Goal: Check status: Check status

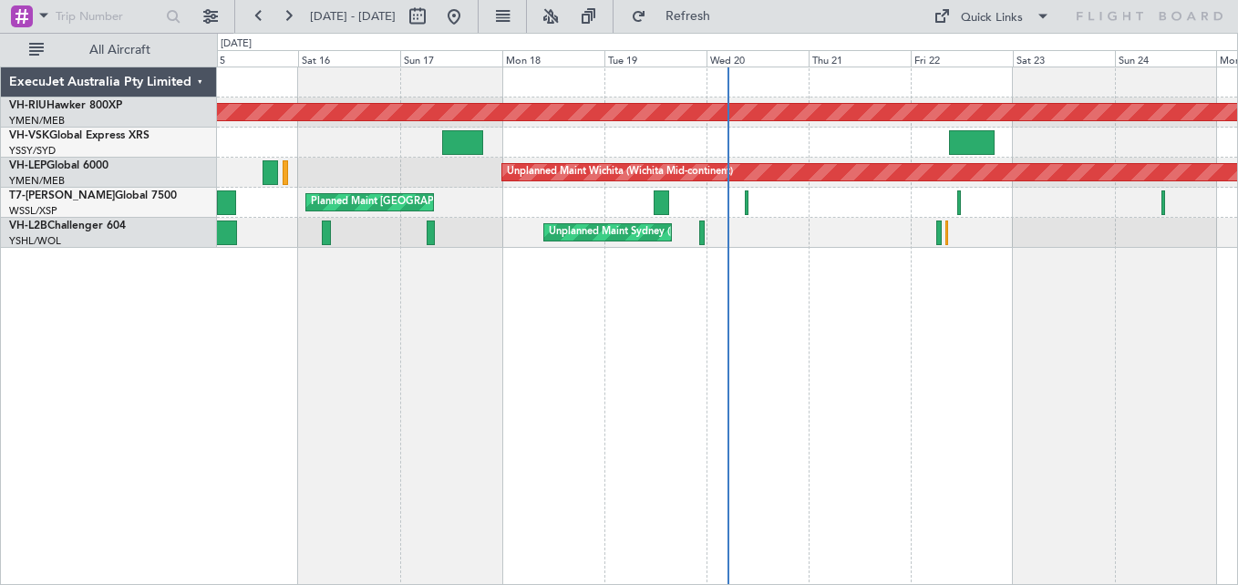
click at [502, 97] on div at bounding box center [727, 82] width 1020 height 30
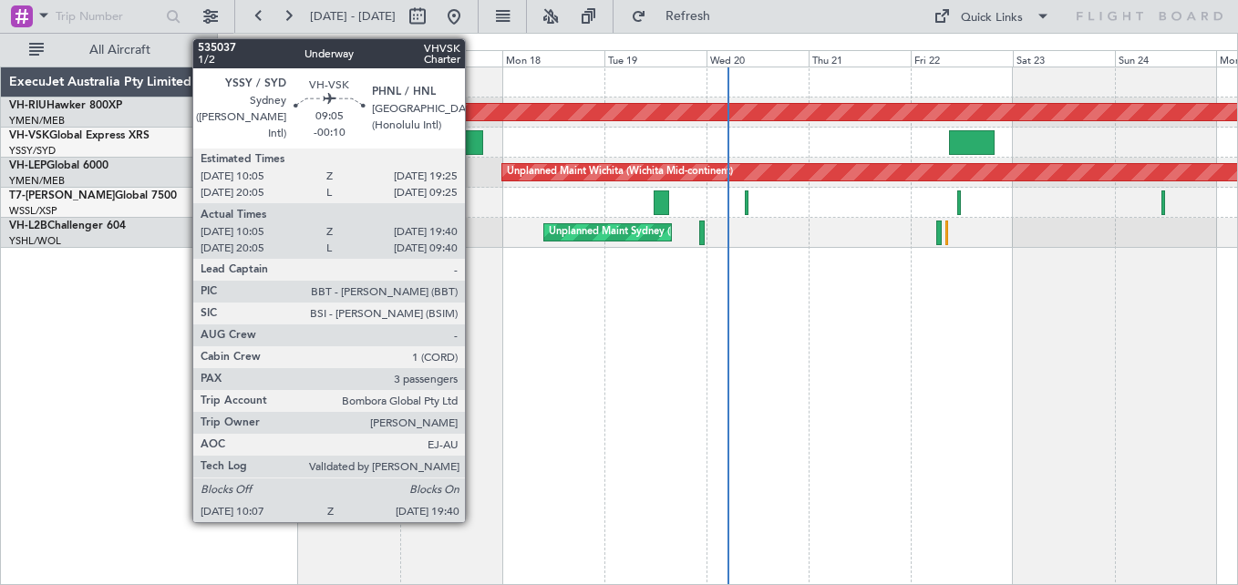
click at [473, 146] on div at bounding box center [462, 142] width 41 height 25
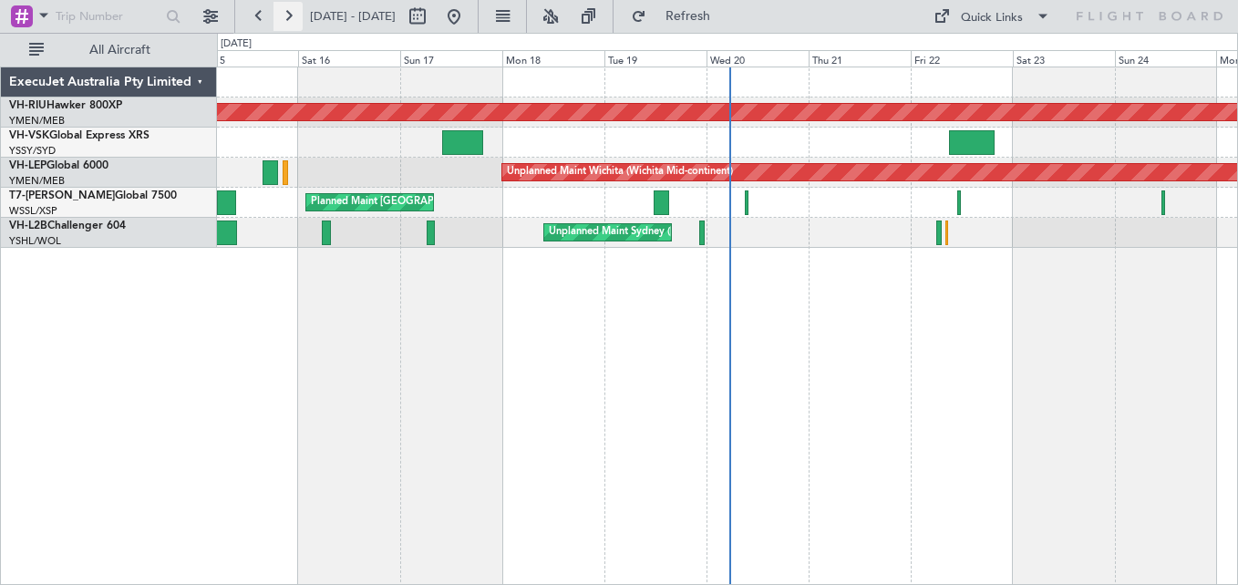
click at [290, 13] on button at bounding box center [288, 16] width 29 height 29
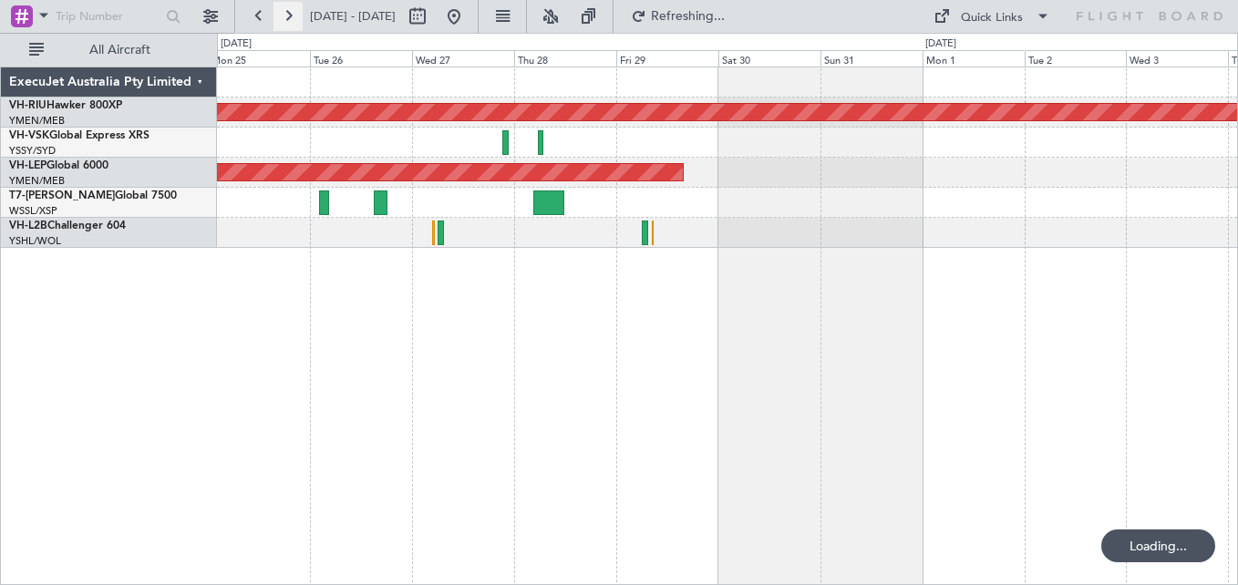
click at [290, 13] on button at bounding box center [288, 16] width 29 height 29
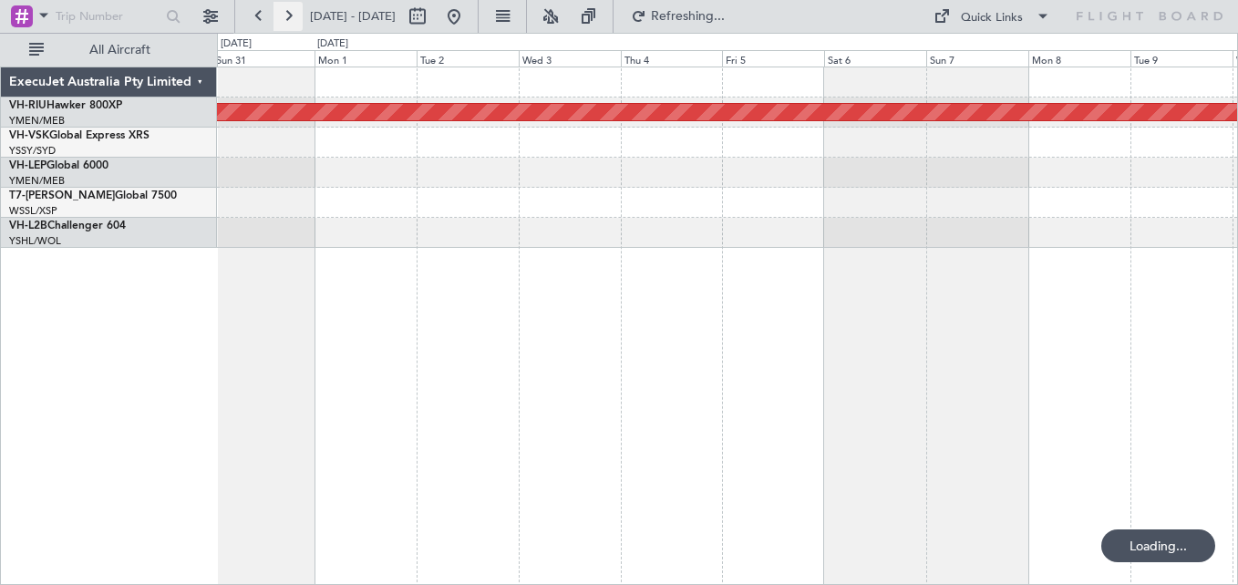
click at [290, 13] on button at bounding box center [288, 16] width 29 height 29
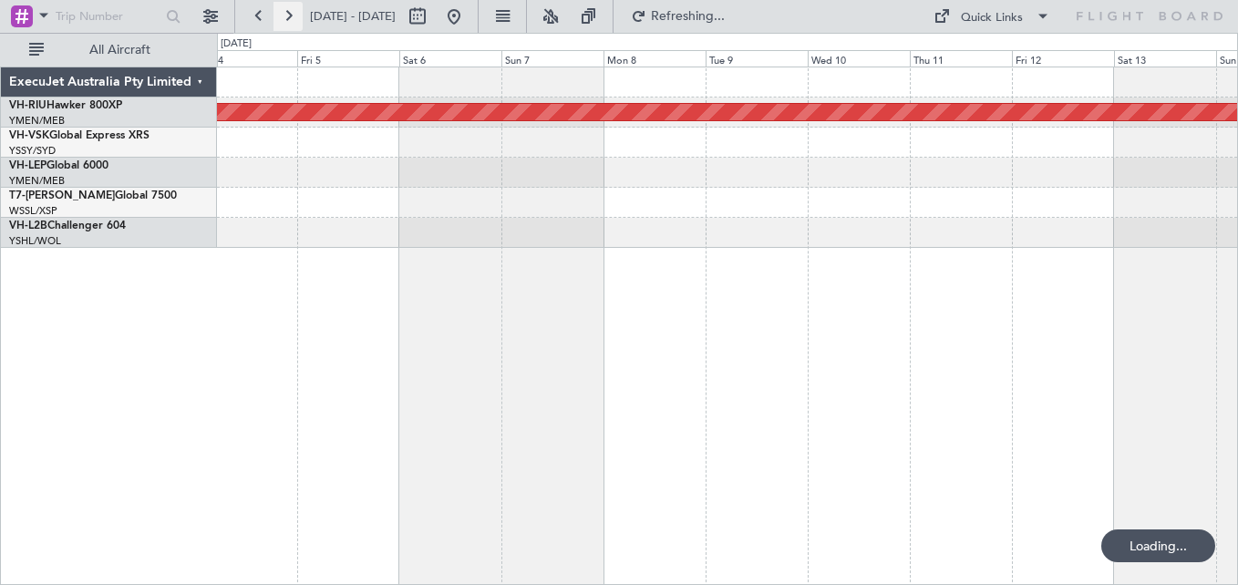
click at [290, 13] on button at bounding box center [288, 16] width 29 height 29
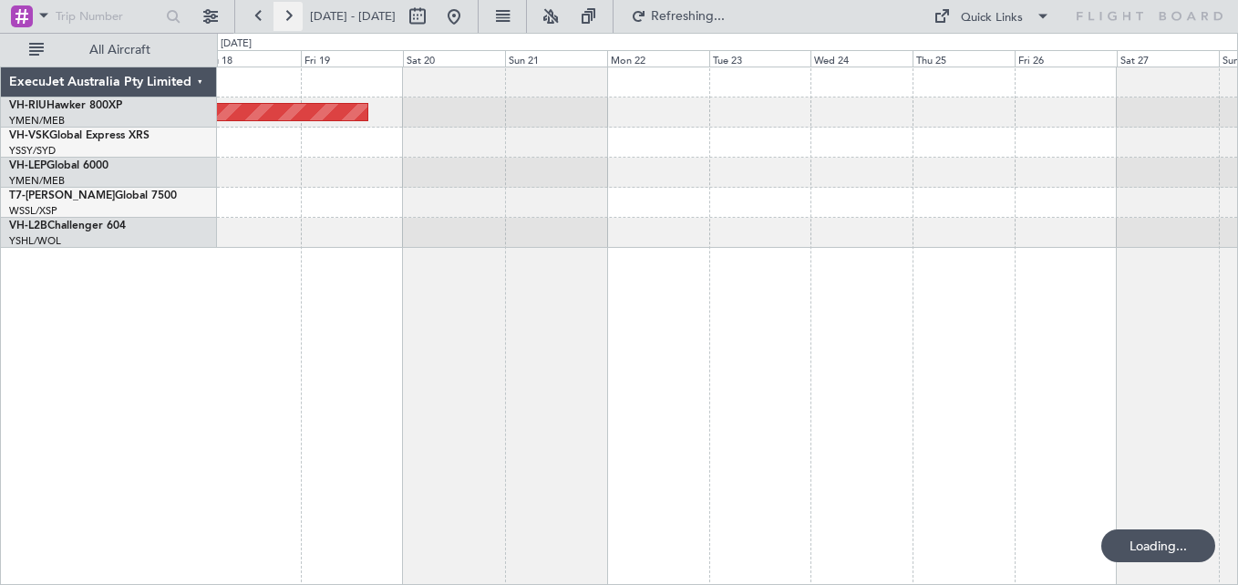
click at [290, 13] on button at bounding box center [288, 16] width 29 height 29
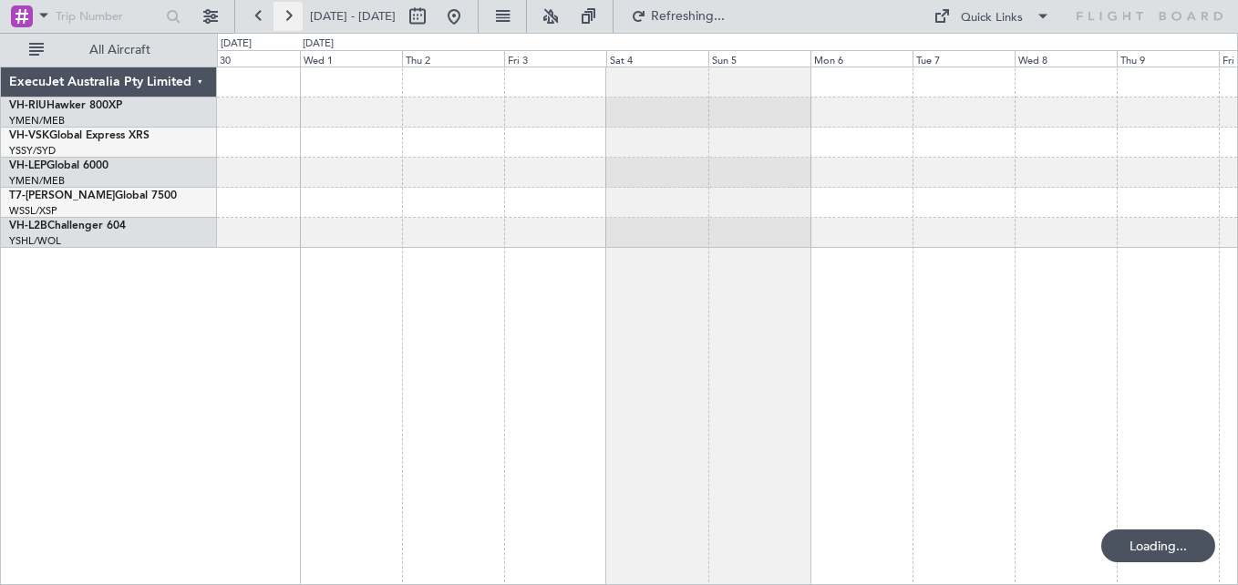
click at [290, 13] on button at bounding box center [288, 16] width 29 height 29
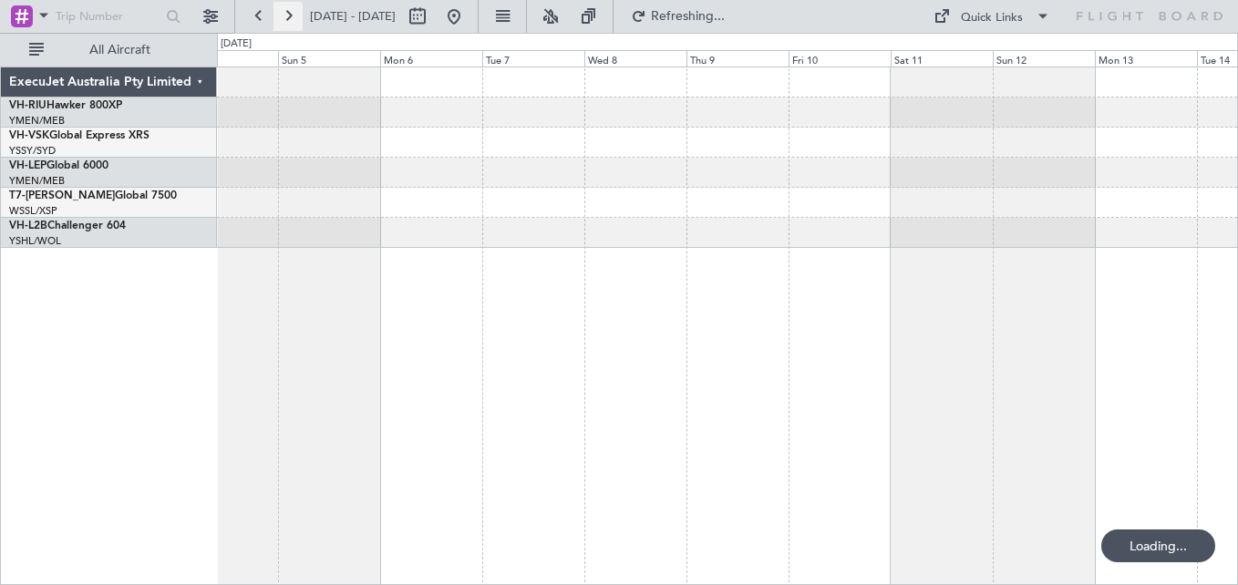
click at [290, 13] on button at bounding box center [288, 16] width 29 height 29
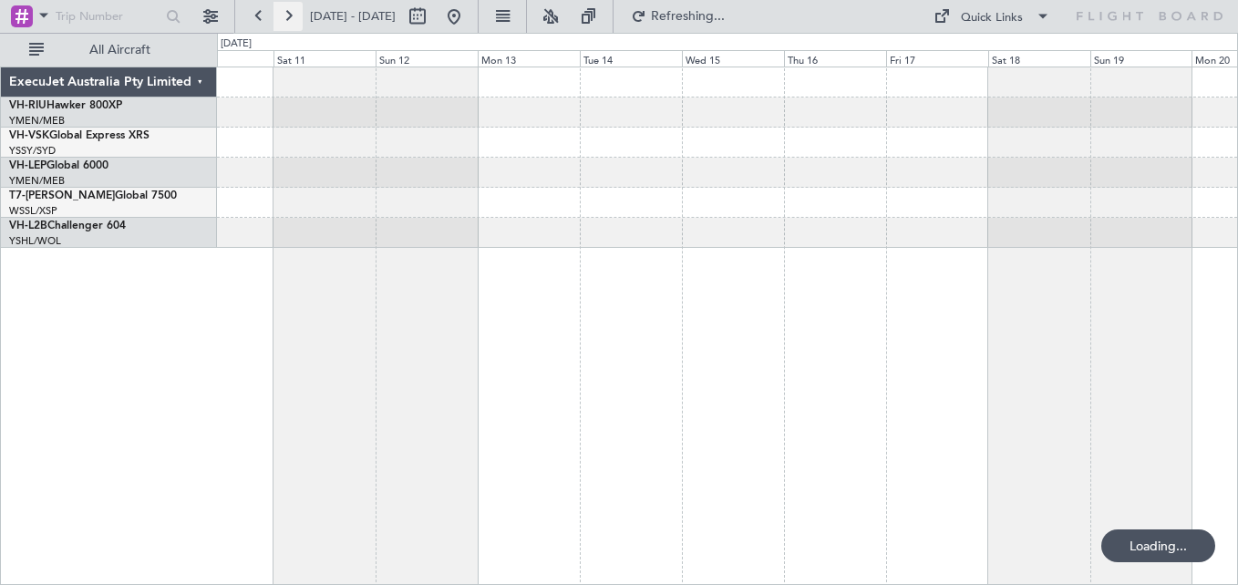
click at [290, 13] on button at bounding box center [288, 16] width 29 height 29
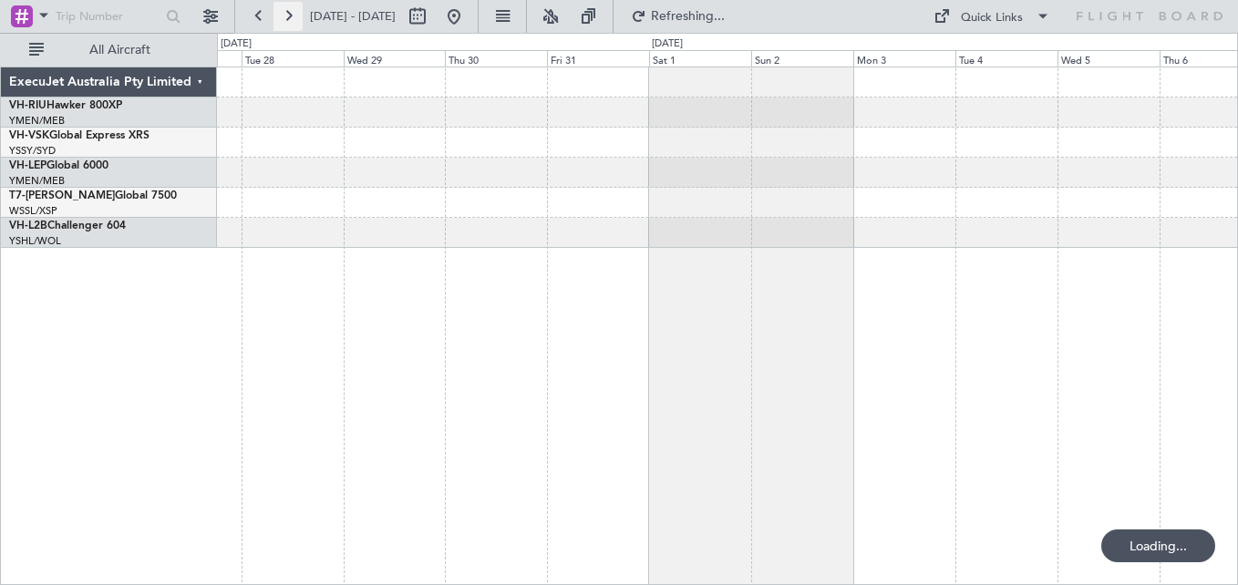
click at [290, 13] on button at bounding box center [288, 16] width 29 height 29
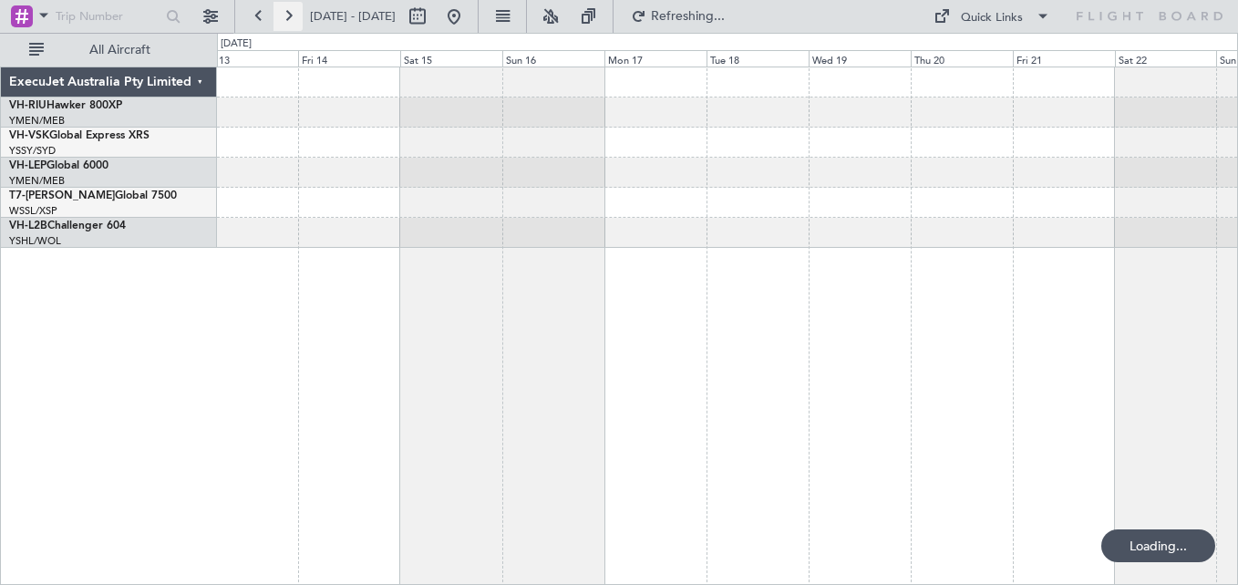
click at [290, 13] on button at bounding box center [288, 16] width 29 height 29
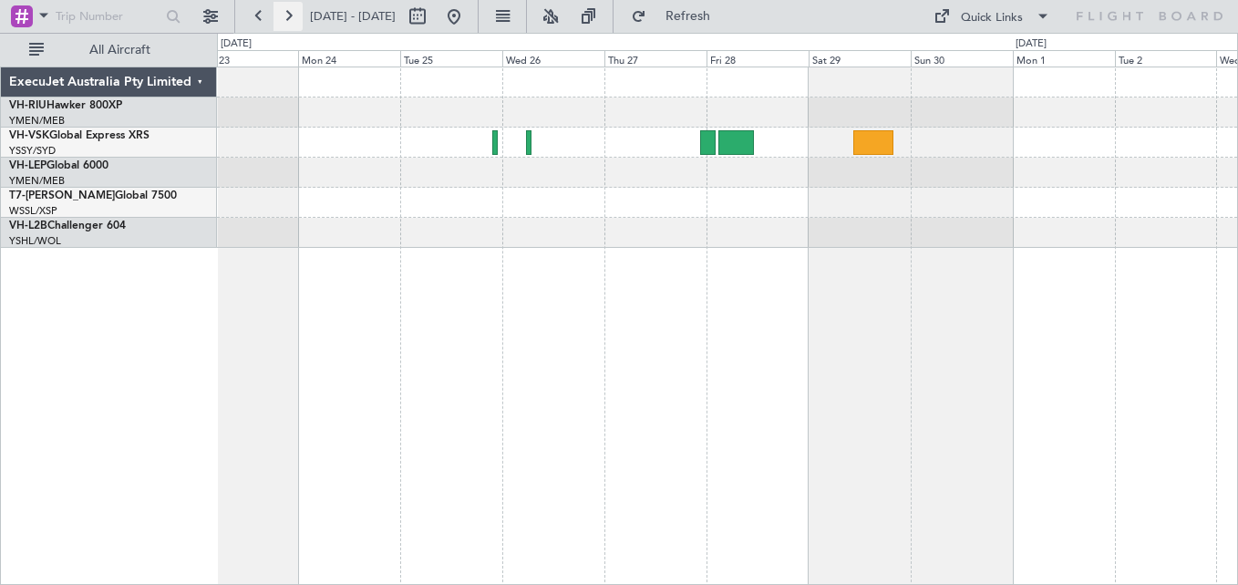
click at [290, 13] on button at bounding box center [288, 16] width 29 height 29
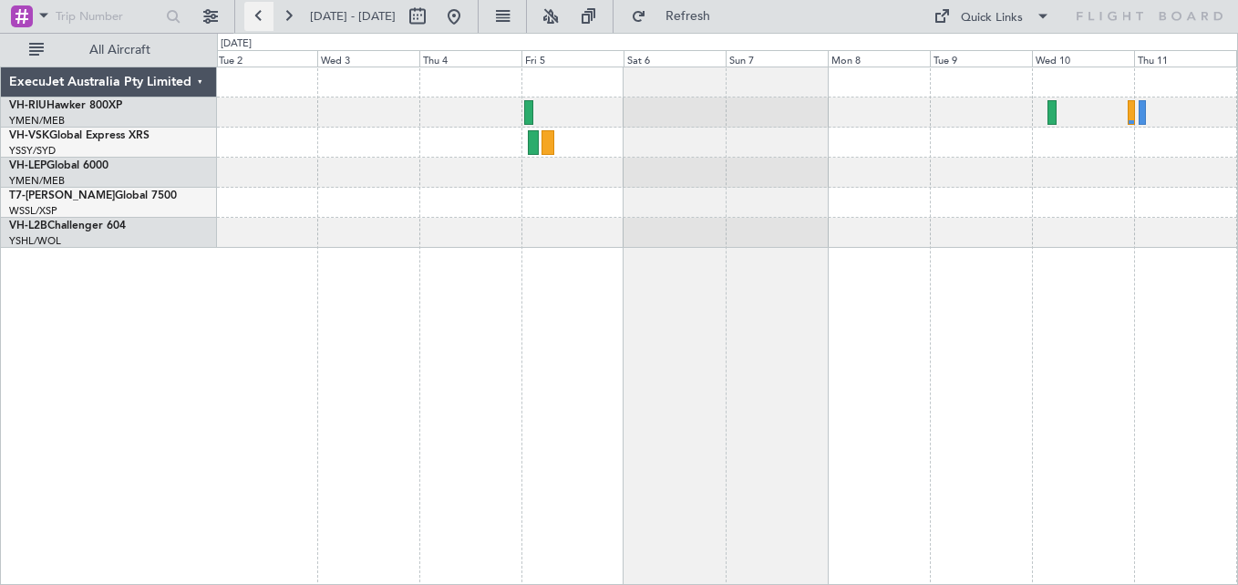
click at [260, 13] on button at bounding box center [258, 16] width 29 height 29
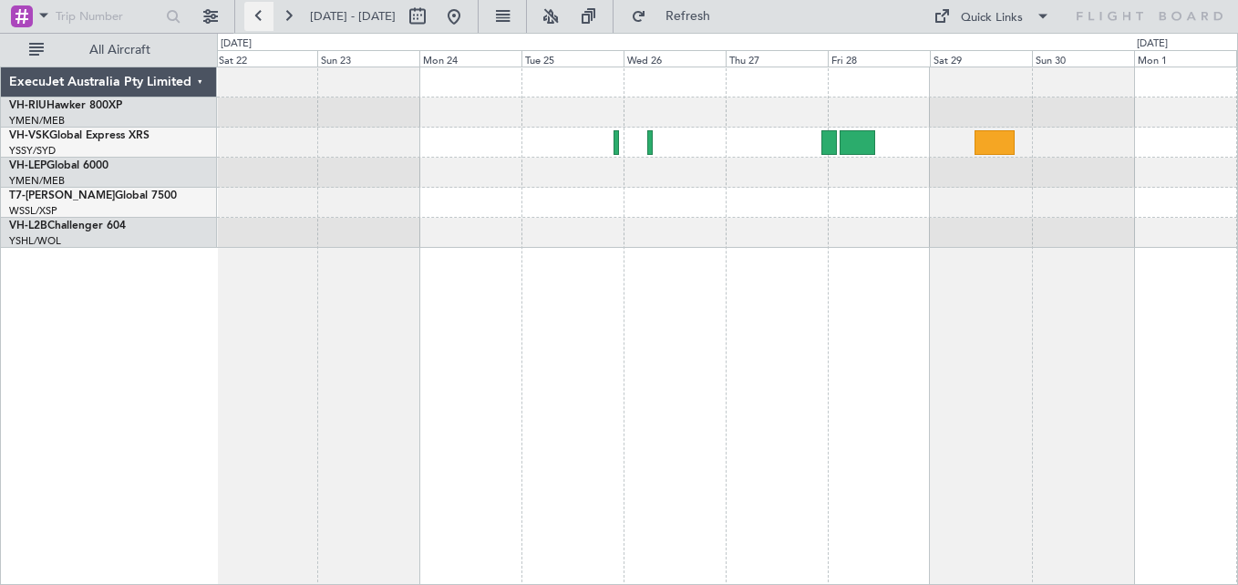
click at [260, 13] on button at bounding box center [258, 16] width 29 height 29
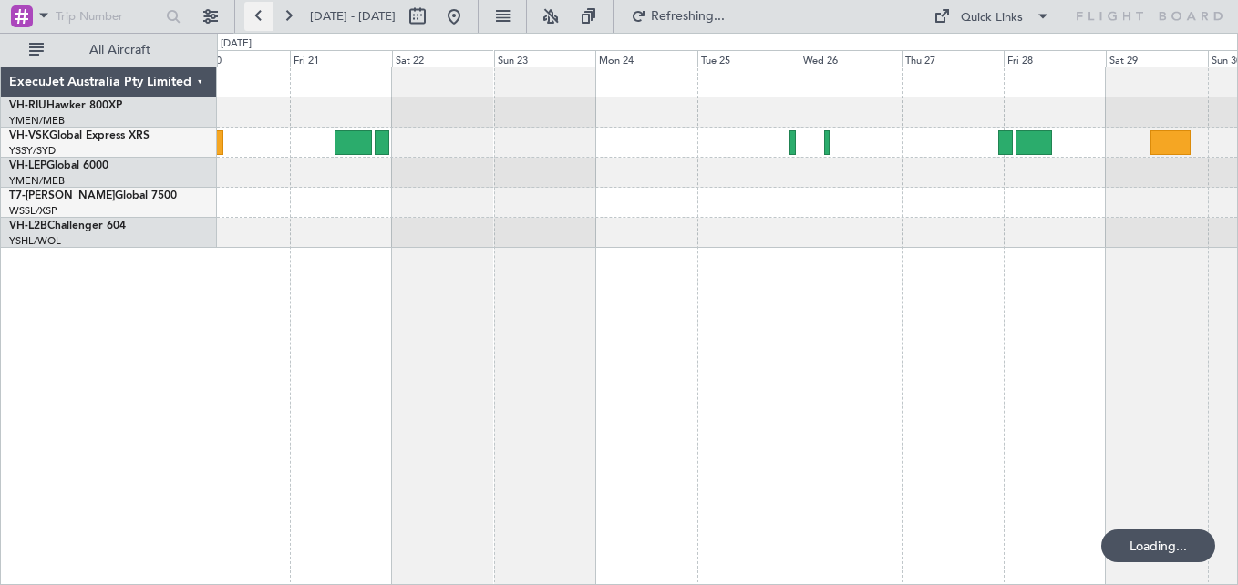
click at [260, 13] on button at bounding box center [258, 16] width 29 height 29
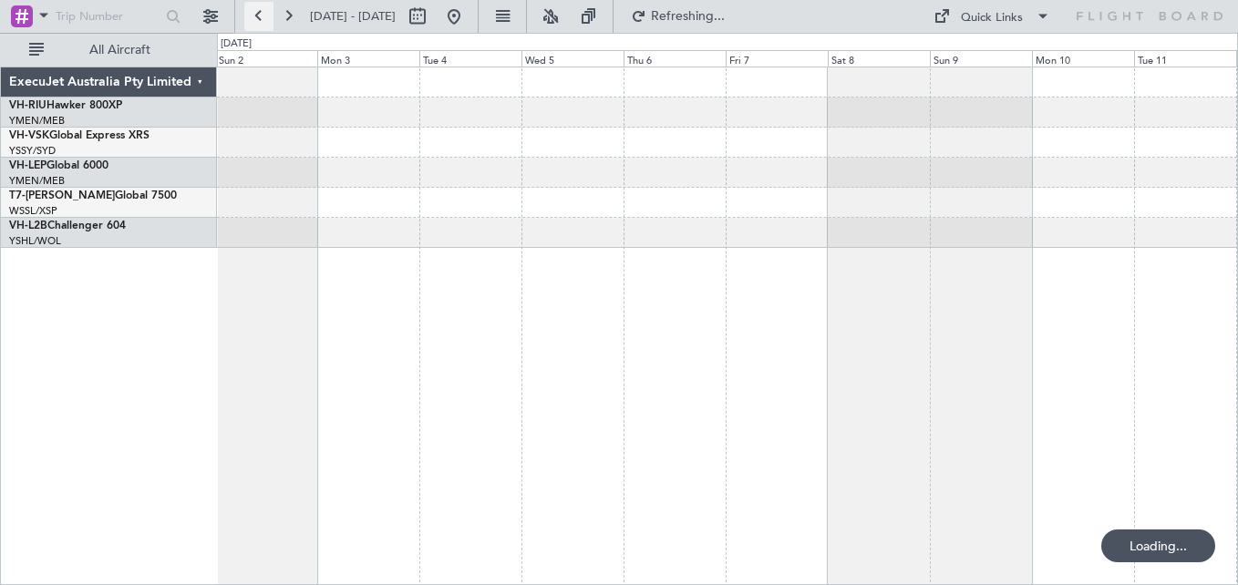
click at [260, 13] on button at bounding box center [258, 16] width 29 height 29
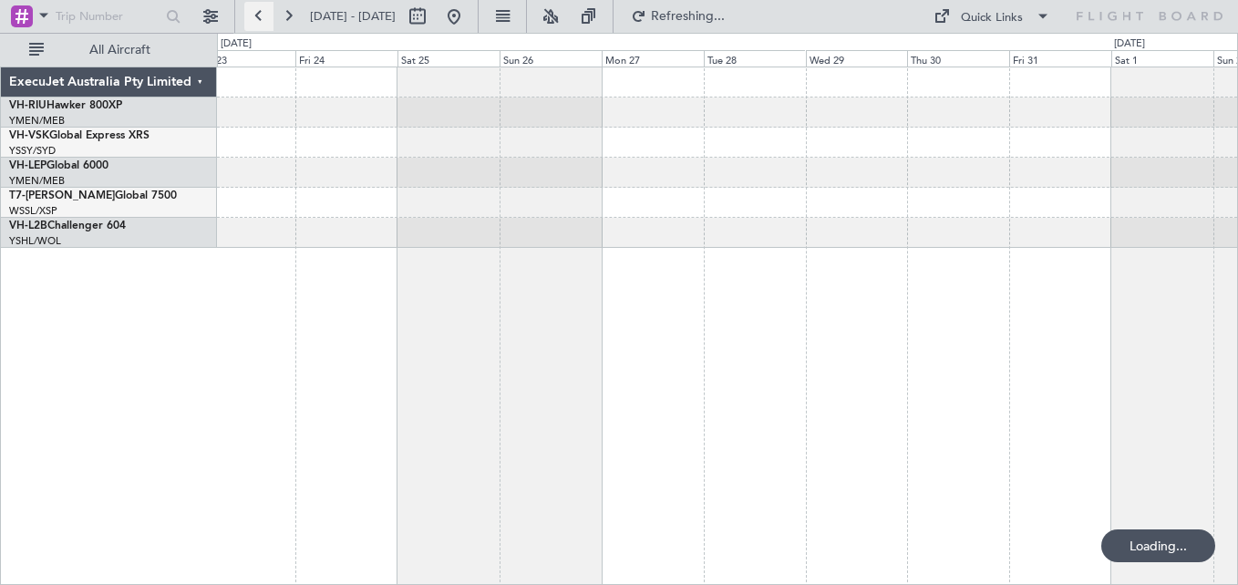
click at [260, 13] on button at bounding box center [258, 16] width 29 height 29
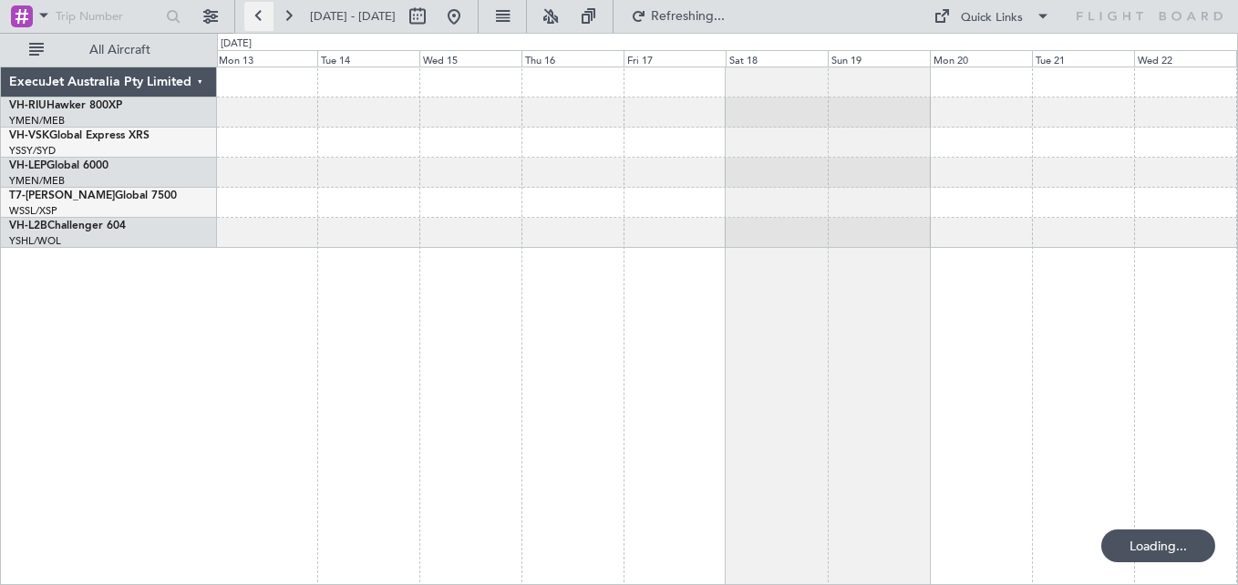
click at [260, 13] on button at bounding box center [258, 16] width 29 height 29
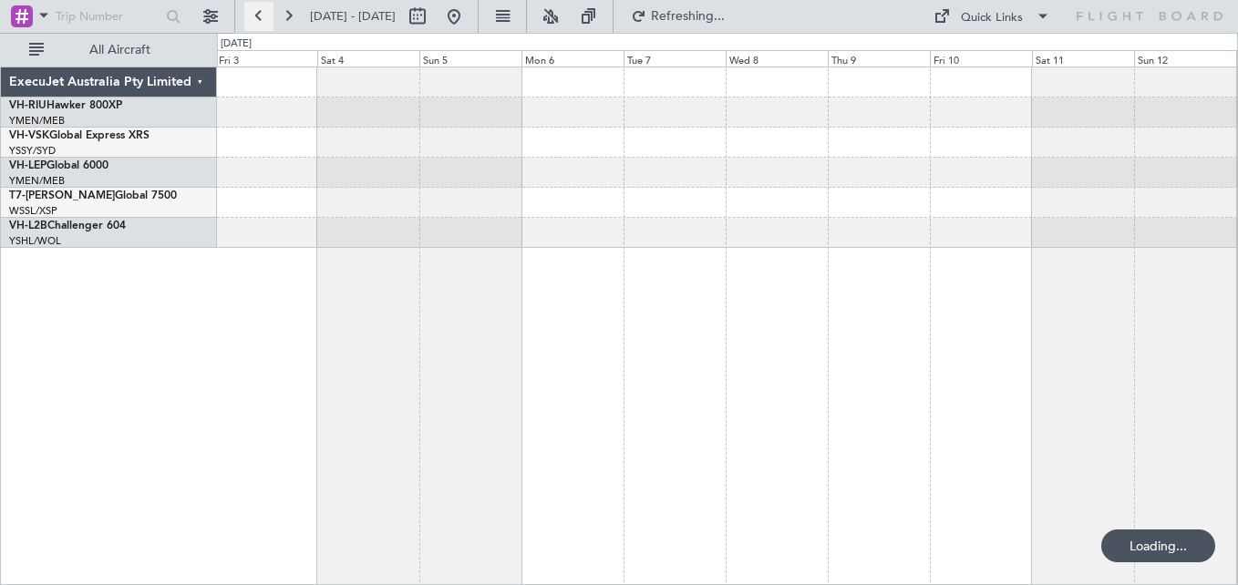
click at [260, 13] on button at bounding box center [258, 16] width 29 height 29
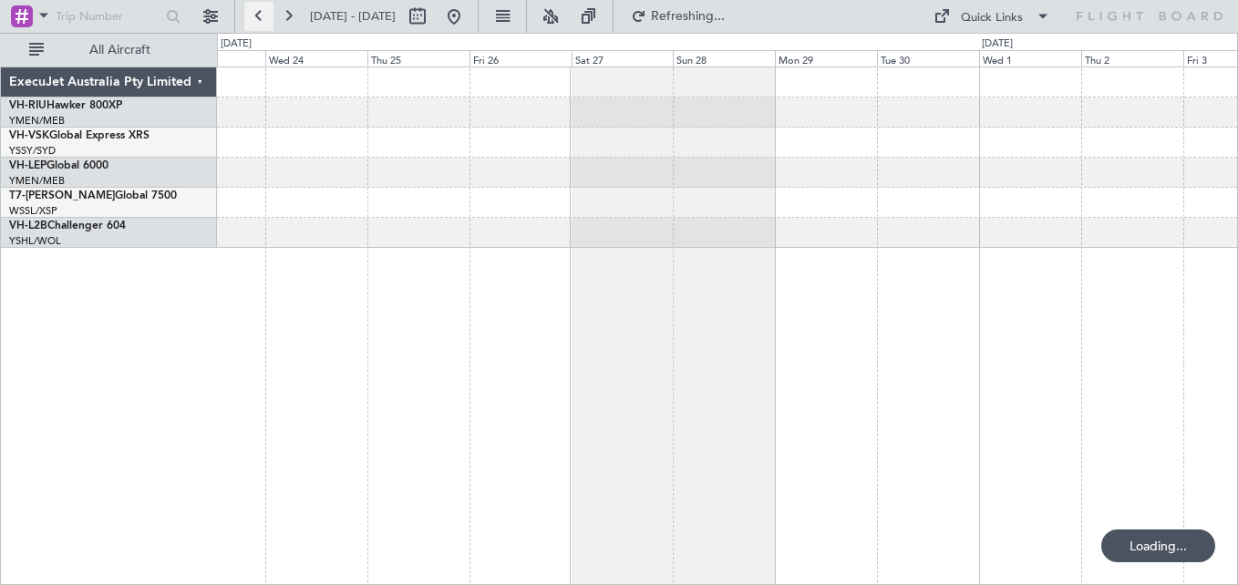
click at [260, 13] on button at bounding box center [258, 16] width 29 height 29
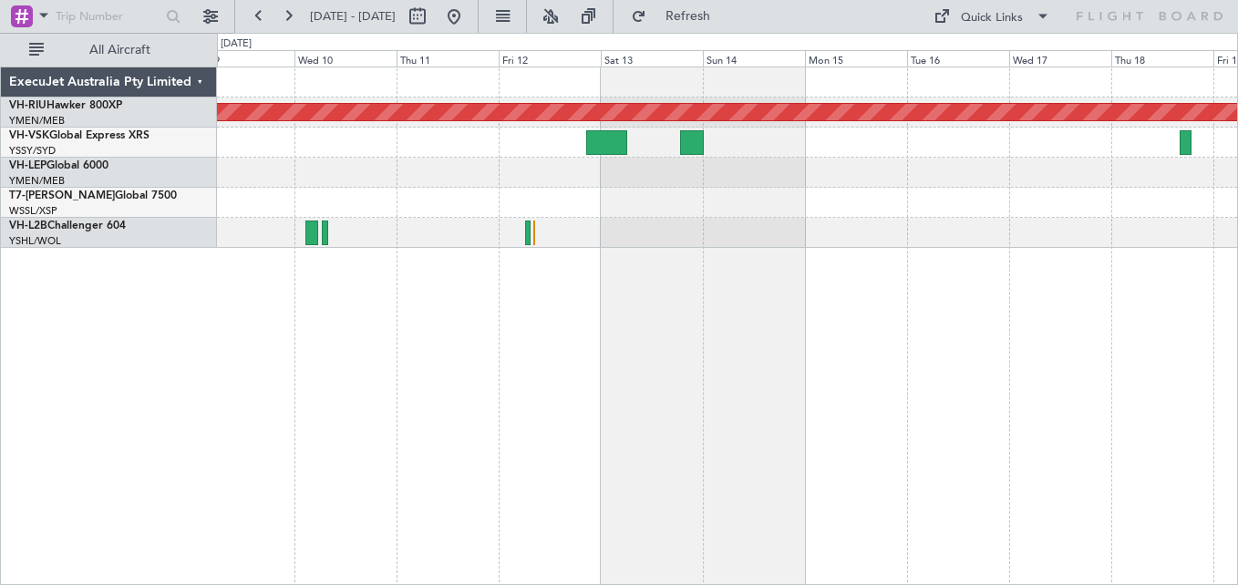
click at [893, 175] on div at bounding box center [727, 173] width 1020 height 30
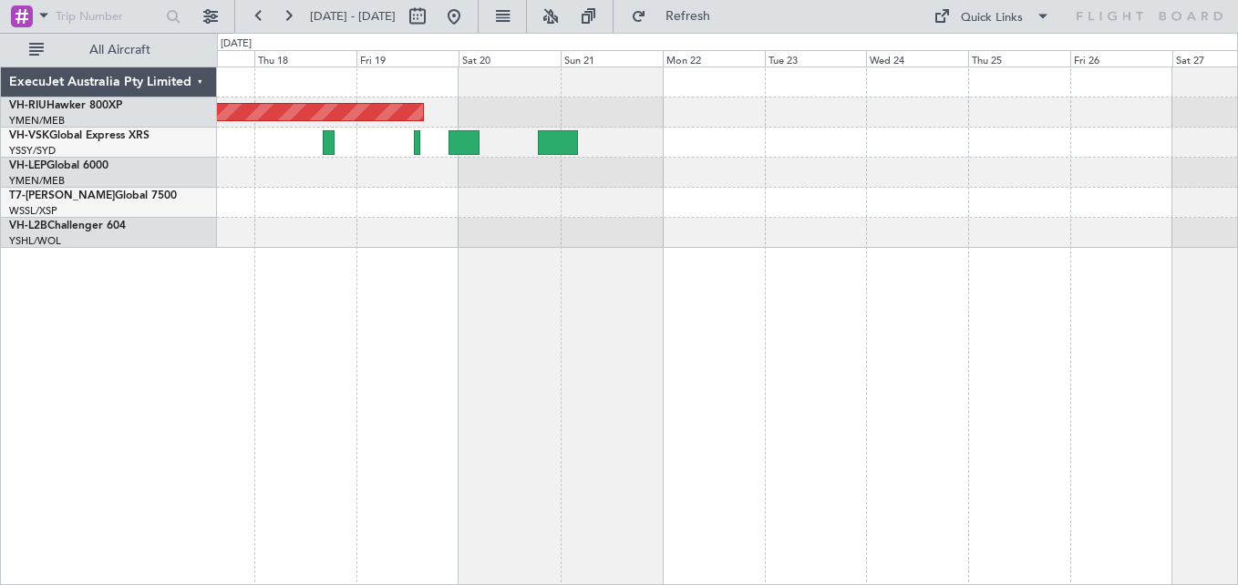
click at [710, 132] on div at bounding box center [727, 143] width 1020 height 30
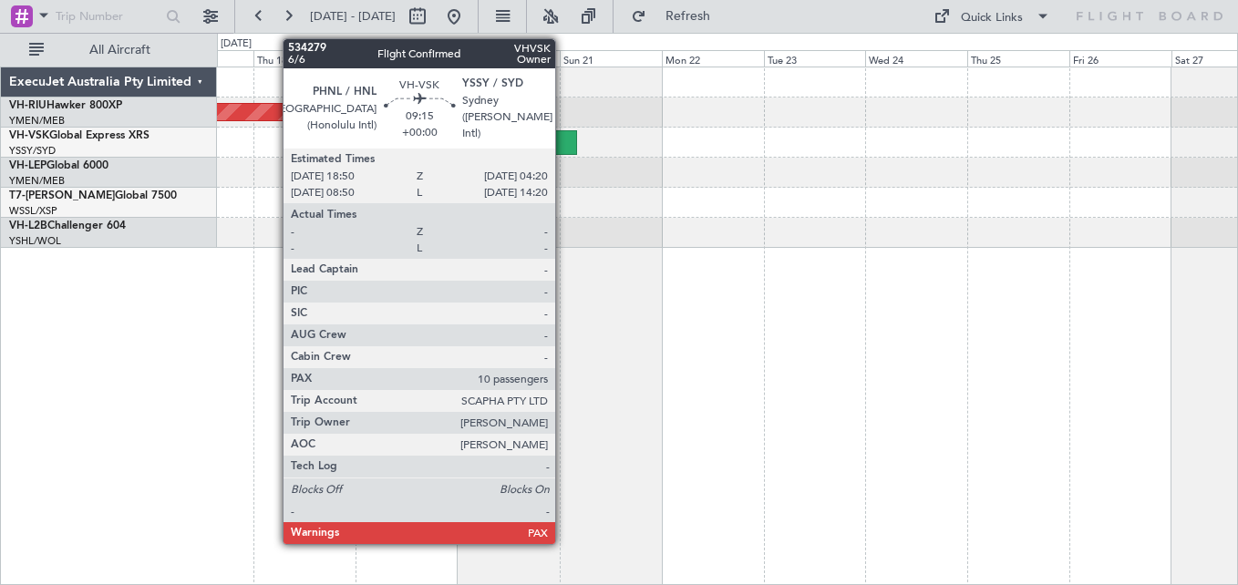
click at [563, 144] on div at bounding box center [557, 142] width 41 height 25
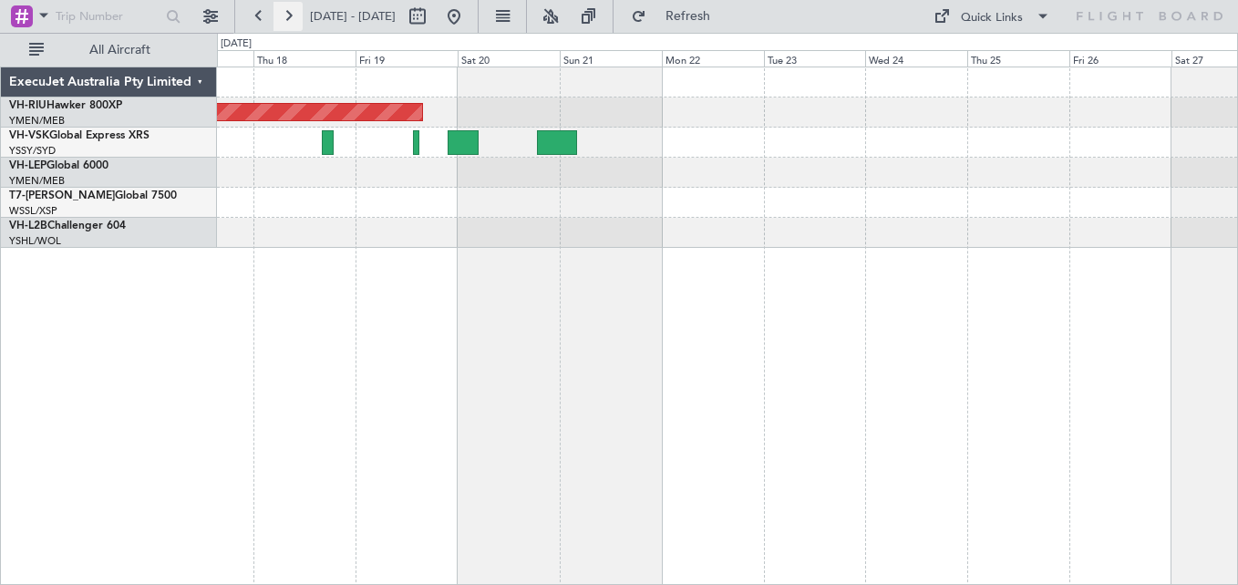
click at [292, 14] on button at bounding box center [288, 16] width 29 height 29
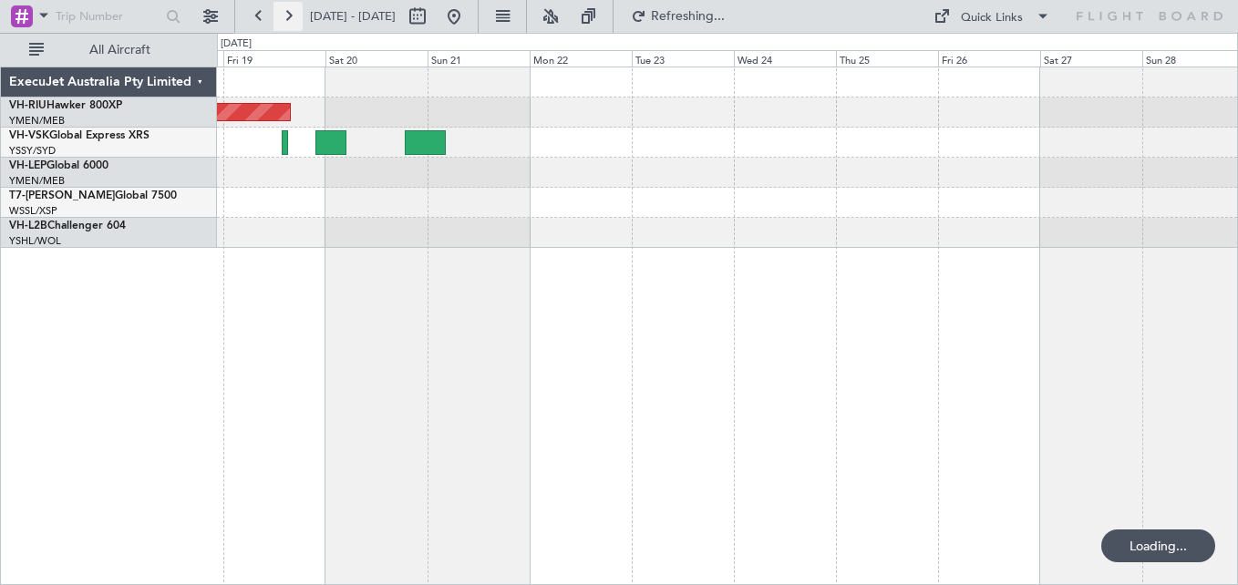
click at [292, 14] on button at bounding box center [288, 16] width 29 height 29
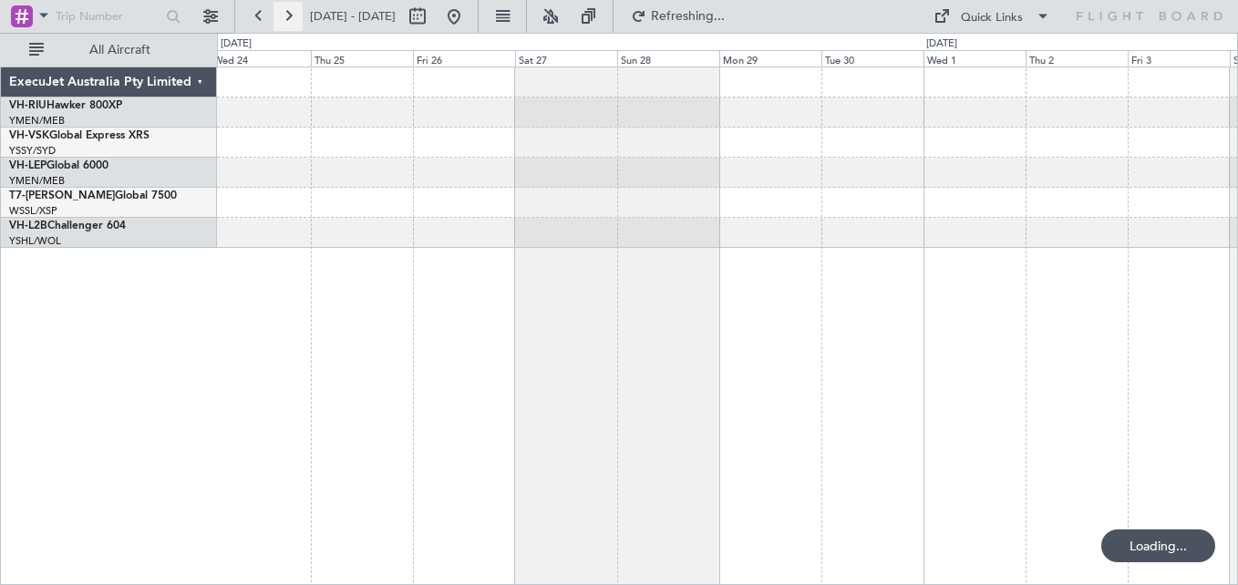
click at [292, 14] on button at bounding box center [288, 16] width 29 height 29
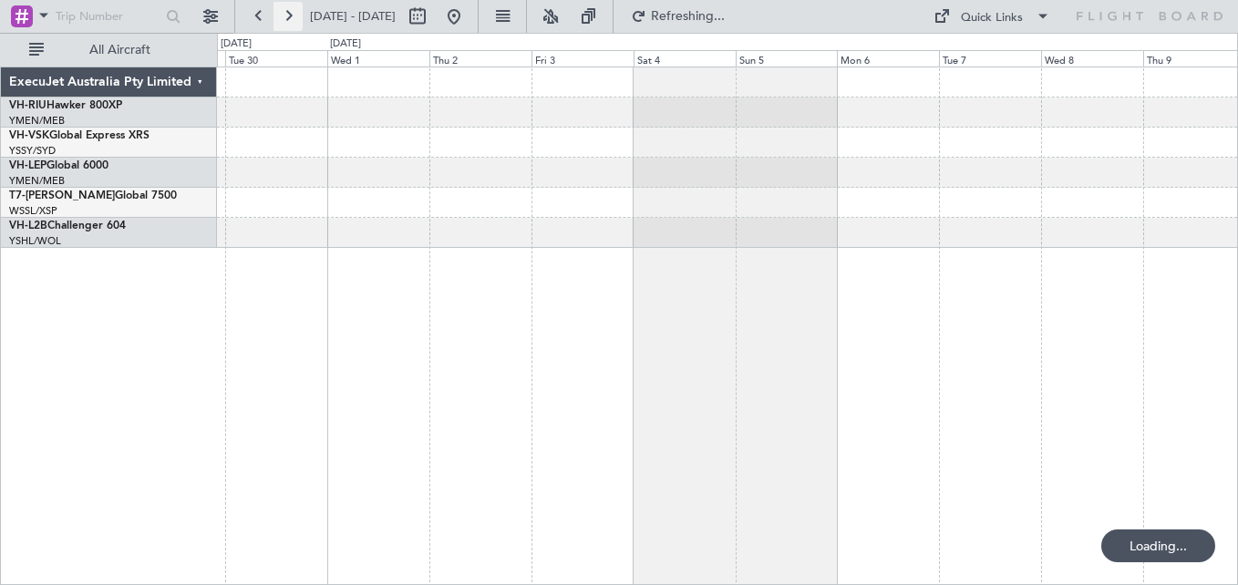
click at [292, 14] on button at bounding box center [288, 16] width 29 height 29
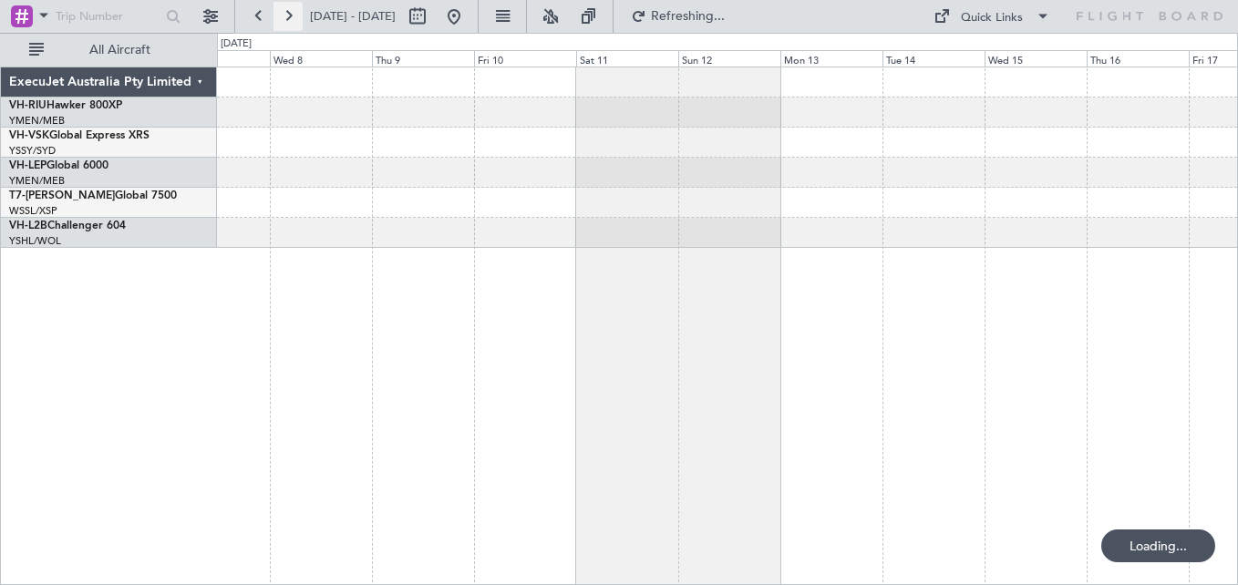
click at [292, 14] on button at bounding box center [288, 16] width 29 height 29
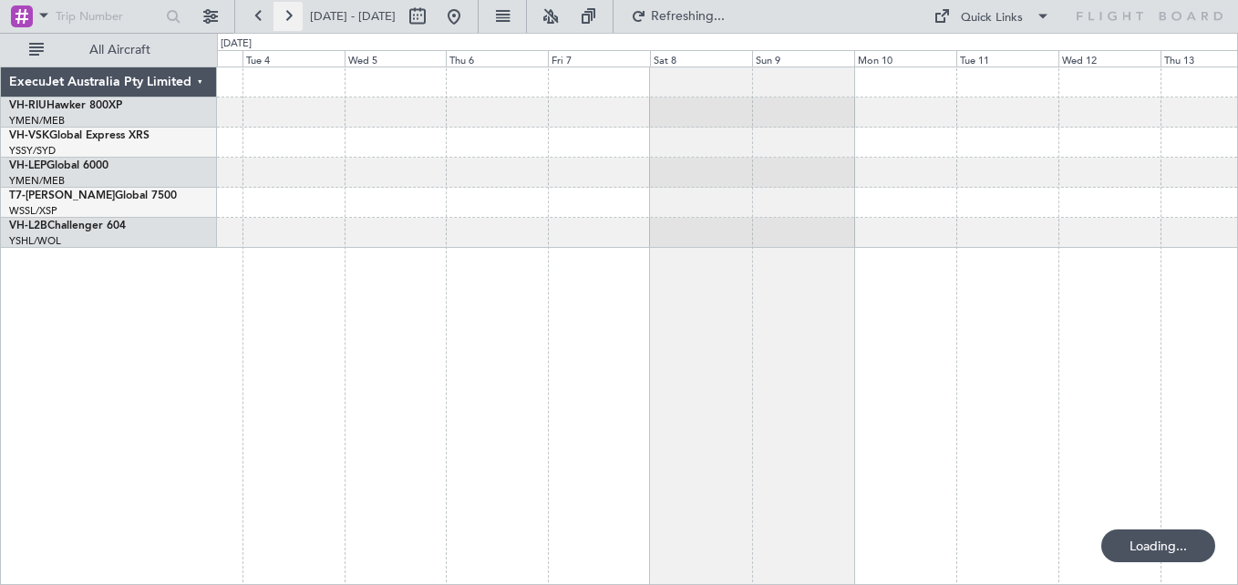
click at [292, 14] on button at bounding box center [288, 16] width 29 height 29
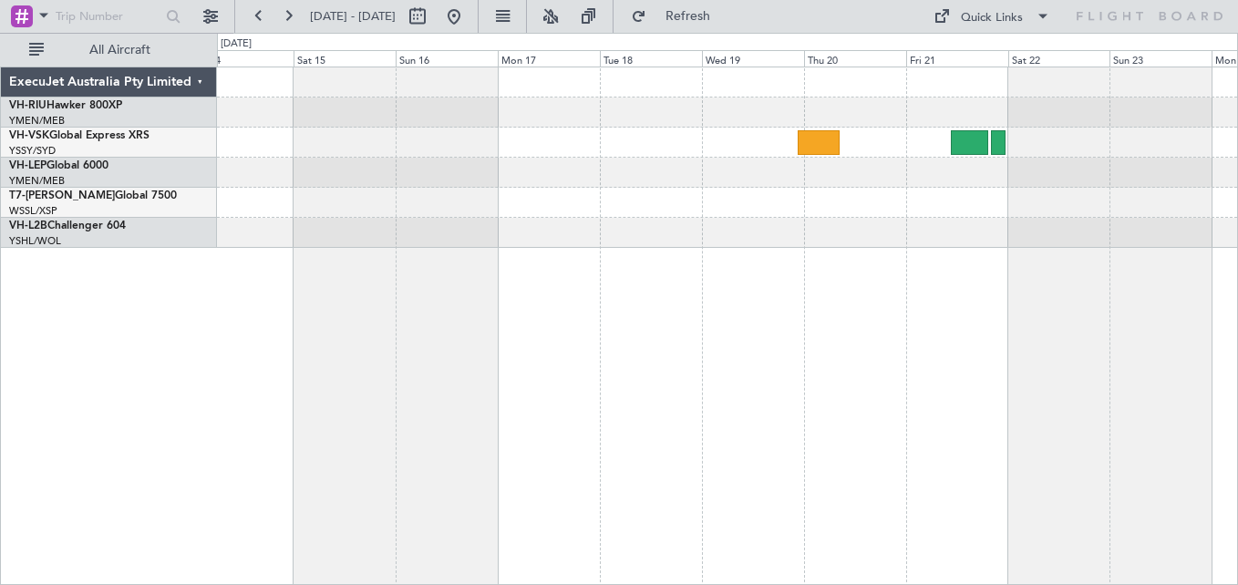
click at [608, 145] on div at bounding box center [727, 143] width 1020 height 30
